Goal: Transaction & Acquisition: Purchase product/service

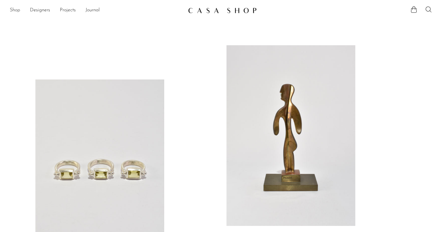
click at [18, 10] on link "Shop" at bounding box center [15, 10] width 10 height 8
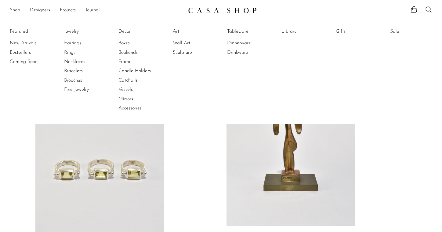
click at [25, 41] on link "New Arrivals" at bounding box center [33, 43] width 46 height 7
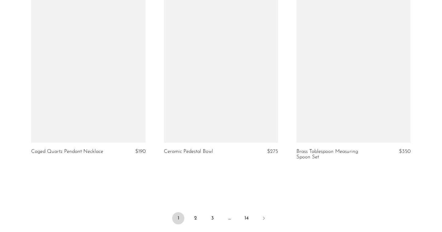
scroll to position [2142, 0]
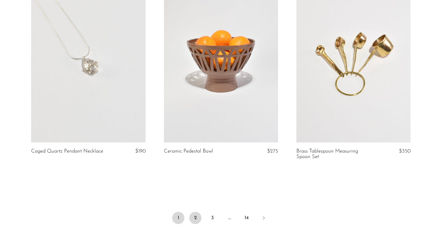
click at [194, 213] on link "2" at bounding box center [195, 218] width 12 height 12
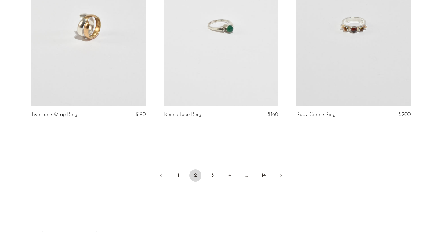
scroll to position [2186, 0]
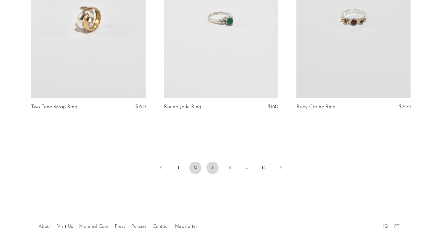
click at [210, 170] on link "3" at bounding box center [212, 167] width 12 height 12
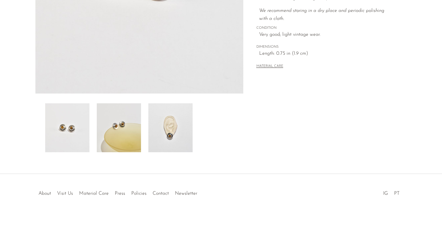
click at [167, 138] on img at bounding box center [170, 127] width 44 height 49
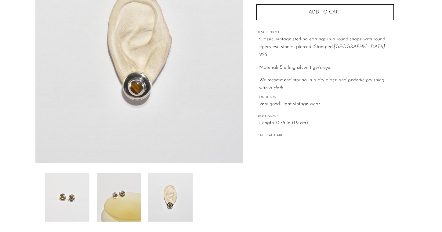
scroll to position [94, 0]
click at [78, 188] on img at bounding box center [67, 197] width 44 height 49
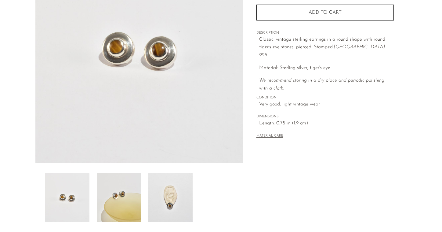
scroll to position [95, 0]
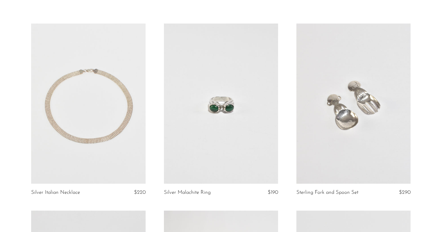
scroll to position [248, 0]
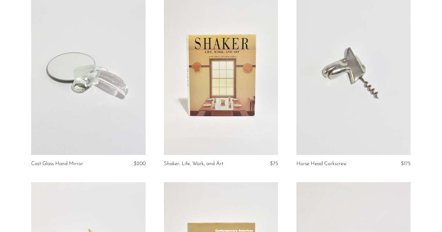
click at [419, 57] on article "Horse Head Corkscrew $175" at bounding box center [353, 88] width 132 height 187
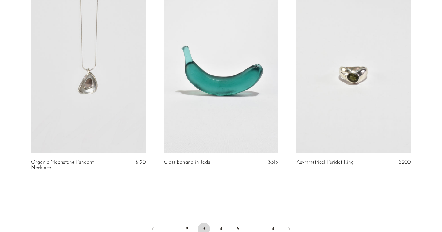
scroll to position [2203, 0]
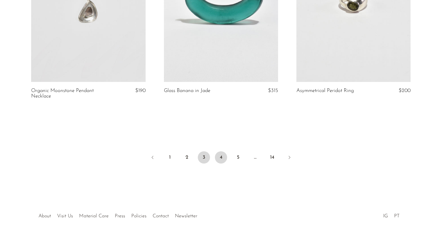
click at [219, 163] on link "4" at bounding box center [221, 157] width 12 height 12
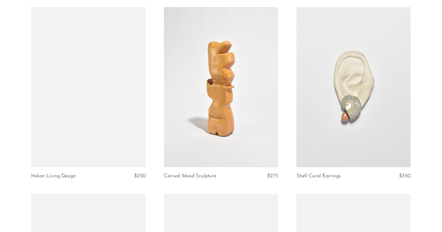
scroll to position [1564, 0]
